Goal: Task Accomplishment & Management: Use online tool/utility

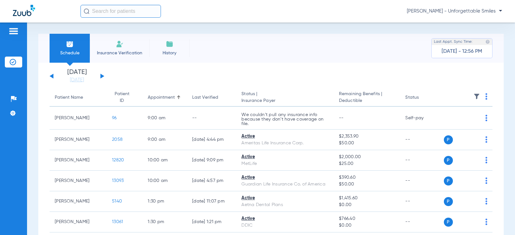
click at [103, 77] on button at bounding box center [102, 76] width 4 height 5
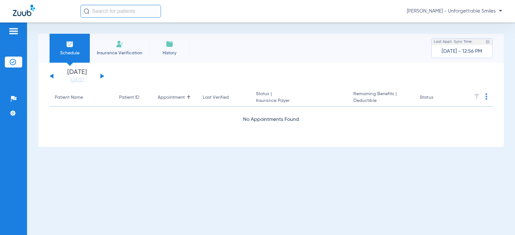
click at [103, 77] on button at bounding box center [102, 76] width 4 height 5
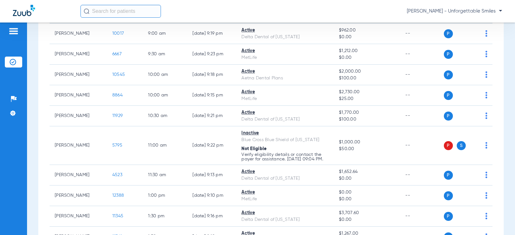
scroll to position [129, 0]
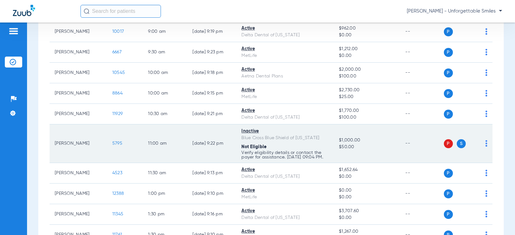
click at [481, 145] on td "P S" at bounding box center [468, 144] width 49 height 39
click at [485, 145] on img at bounding box center [486, 143] width 2 height 6
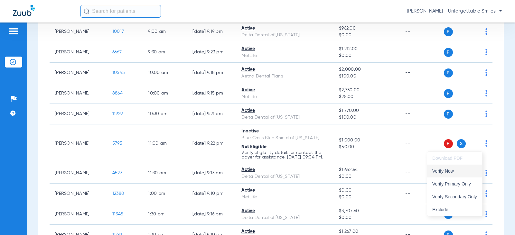
click at [448, 172] on span "Verify Now" at bounding box center [454, 171] width 45 height 5
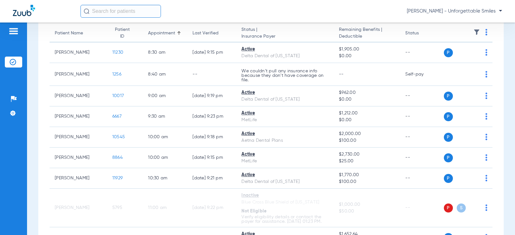
scroll to position [97, 0]
